Goal: Task Accomplishment & Management: Complete application form

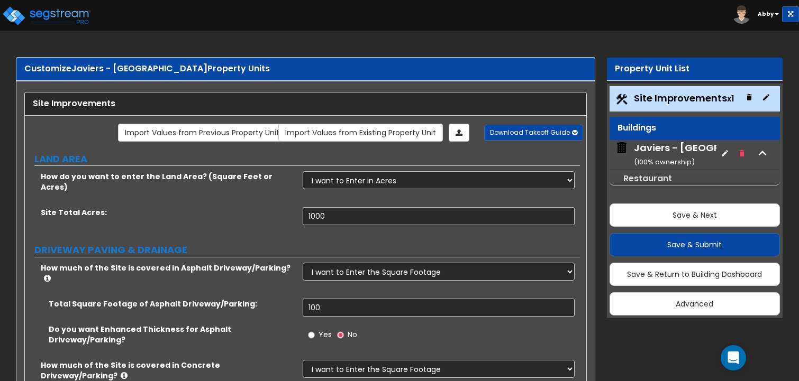
select select "2"
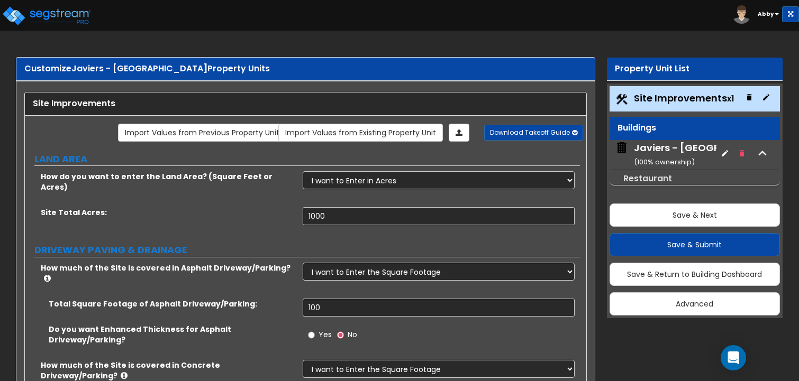
select select "2"
select select "1"
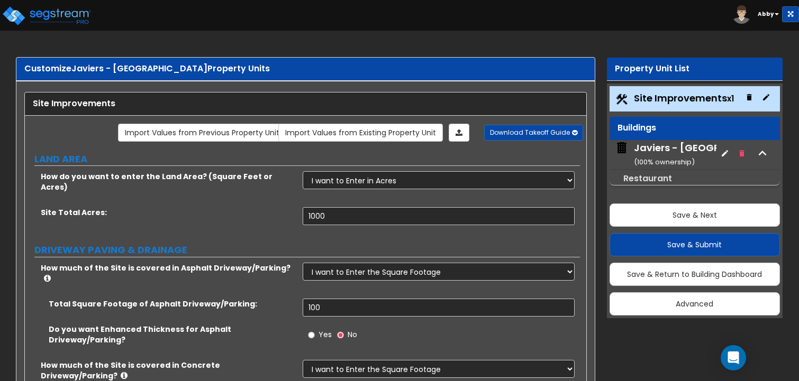
select select "1"
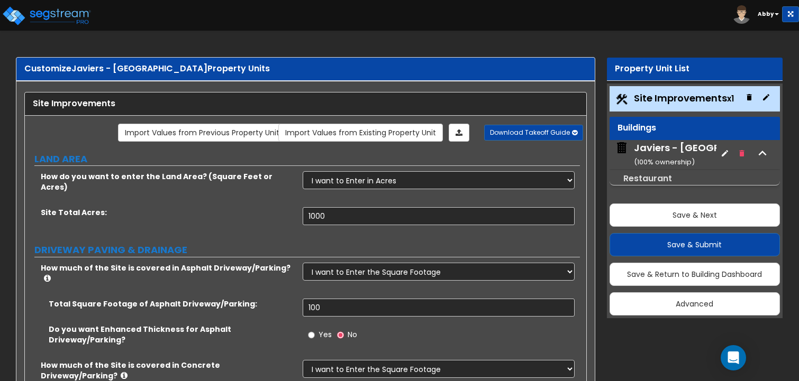
select select "2"
select select "3"
select select "1"
select select "2"
select select "3"
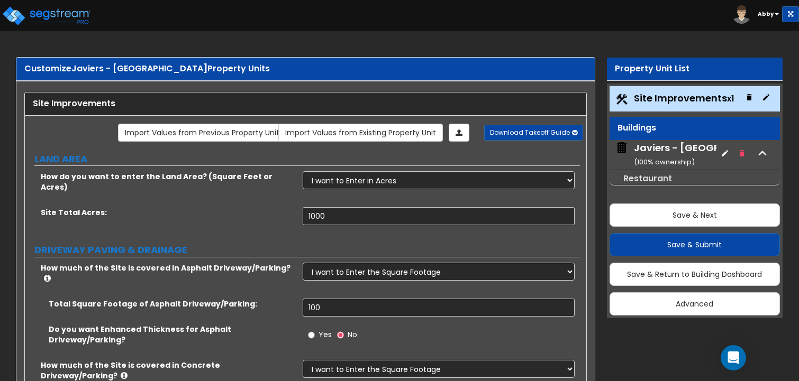
select select "1"
select select "2"
select select "1"
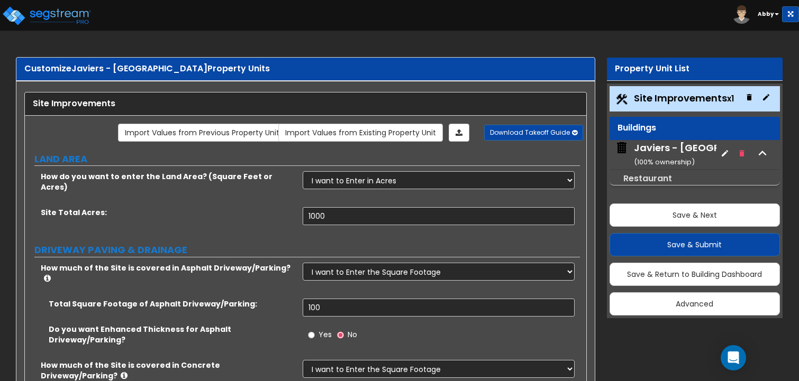
select select "1"
select select "4"
select select "2"
select select "1"
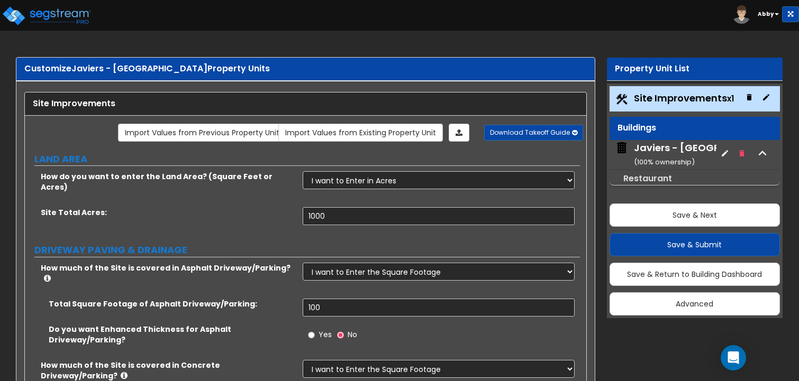
select select "3"
select select "2"
select select "5"
select select "9"
select select "2"
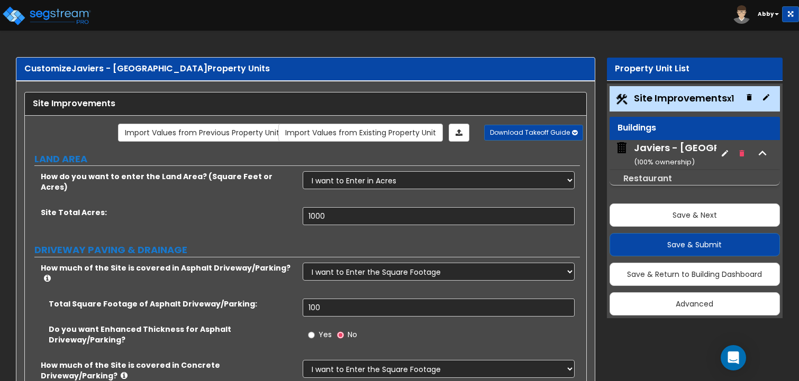
select select "3"
select select "1"
select select "2"
select select "3"
select select "2"
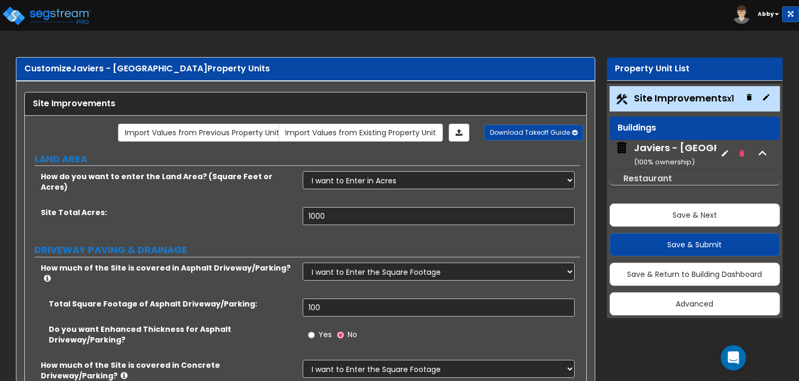
select select "2"
select select "3"
select select "4"
select select "5"
select select "7"
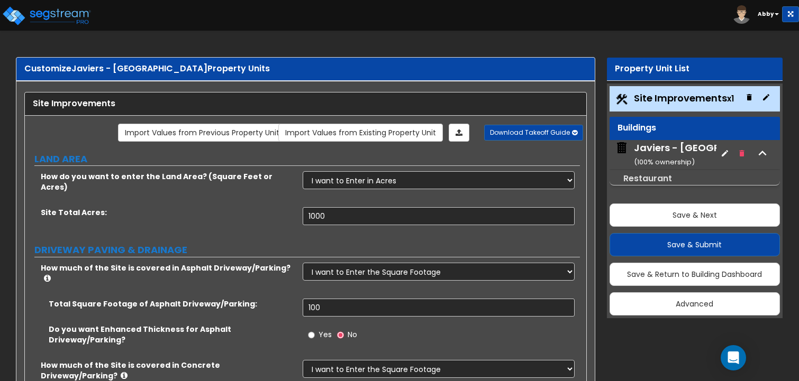
select select "3"
select select "1"
select select "5"
select select "8"
select select "2"
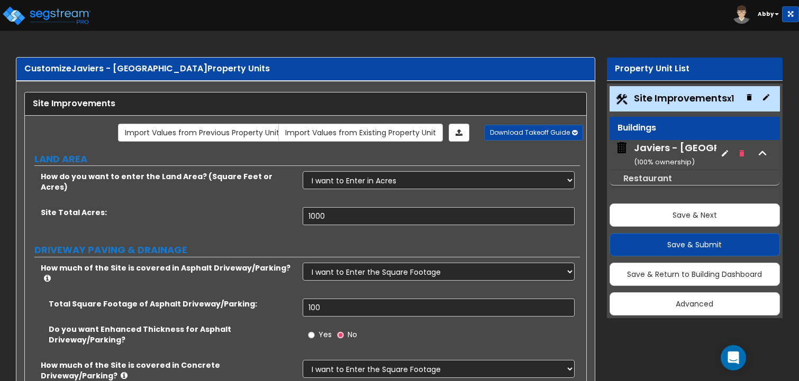
select select "2"
select select "1"
select select "2"
select select "3"
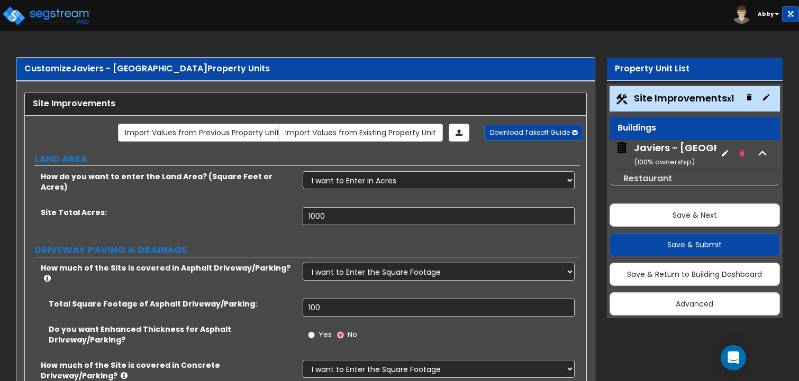
select select "2"
select select "1"
select select "2"
select select "5"
select select "2"
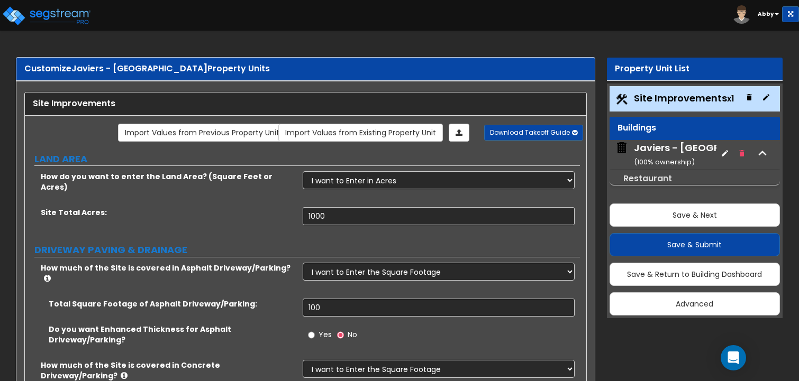
select select "1"
select select "3"
select select "11"
select select "12"
select select "16"
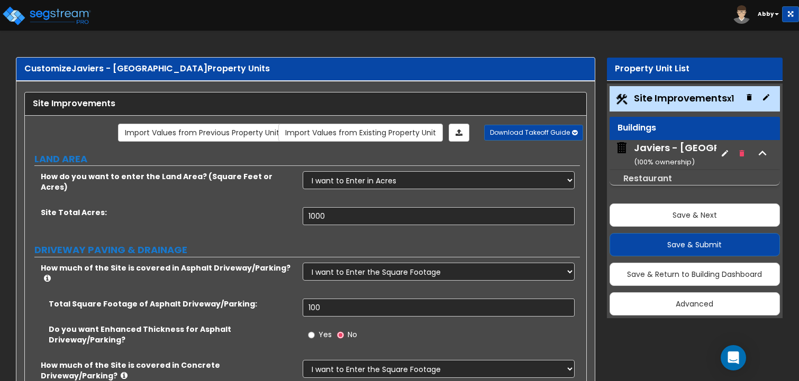
select select "1"
select select "2"
select select "1"
select select "3"
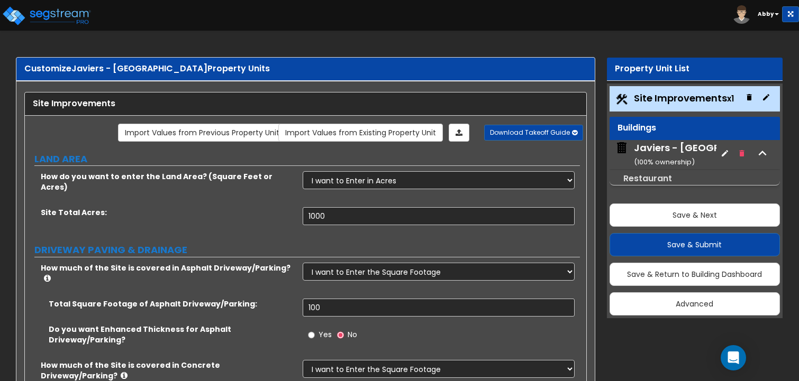
select select "2"
select select "4"
select select "1"
select select "3"
select select "1"
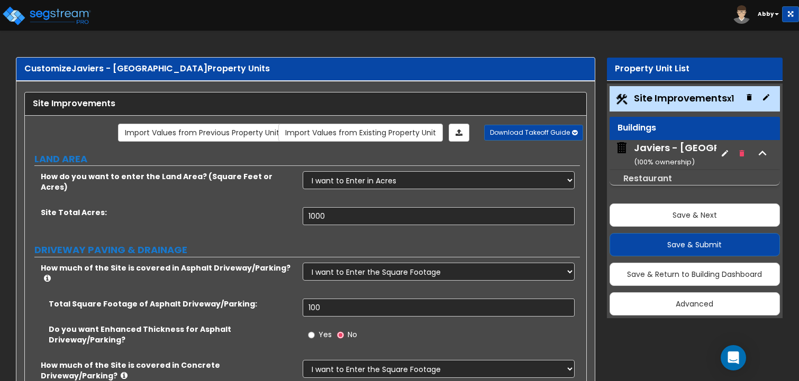
select select "2"
select select "3"
select select "4"
select select "6"
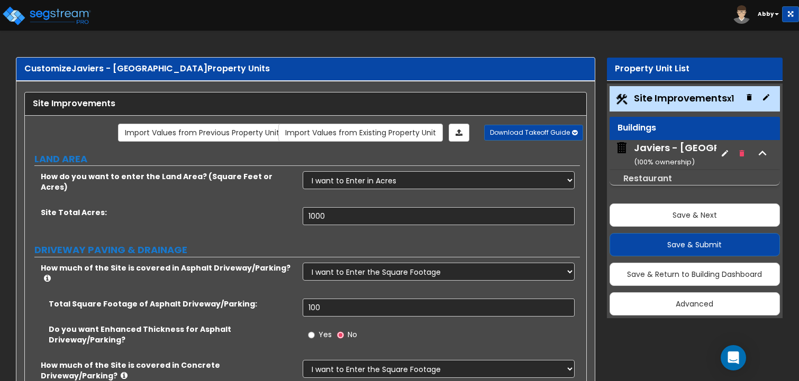
select select "5"
select select "2"
select select "1"
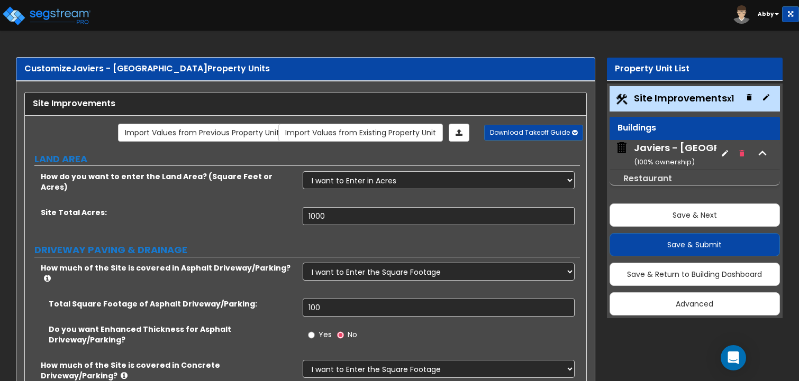
select select "2"
select select "3"
select select "1"
select select "2"
select select "3"
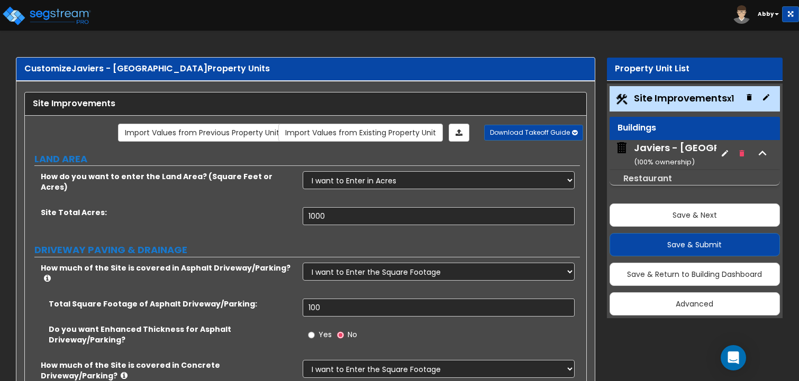
select select "3"
select select "1"
select select "2"
select select "1"
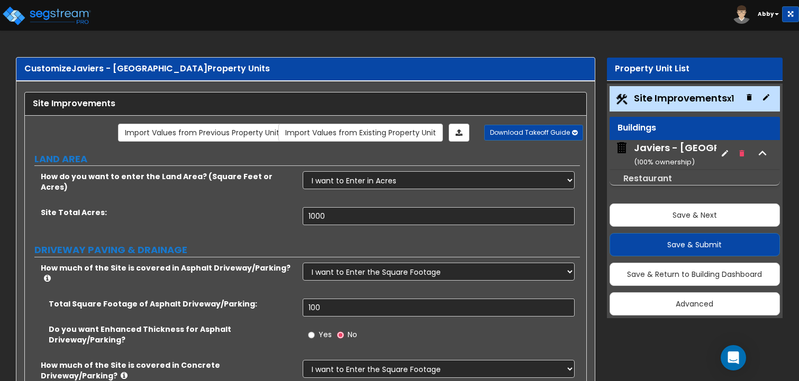
select select "4"
select select "3"
select select "2"
select select "3"
select select "2"
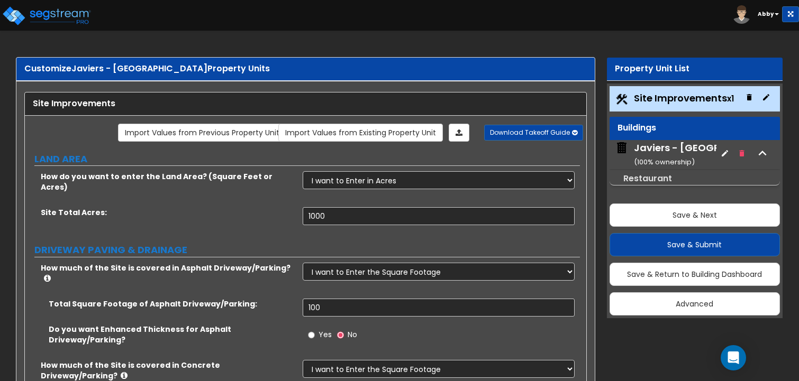
select select "3"
select select "1"
select select "6"
select select "11"
select select "3"
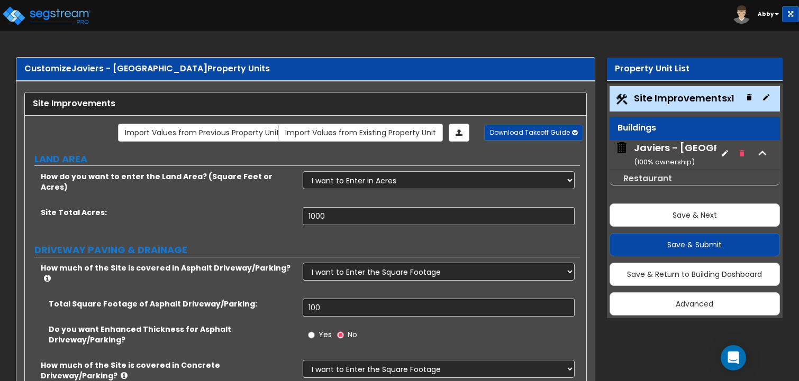
select select "1"
select select "5"
select select "9"
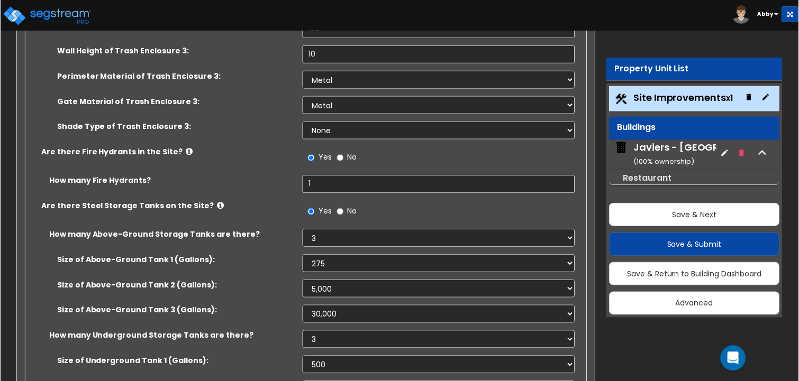
scroll to position [8962, 0]
